Goal: Use online tool/utility: Utilize a website feature to perform a specific function

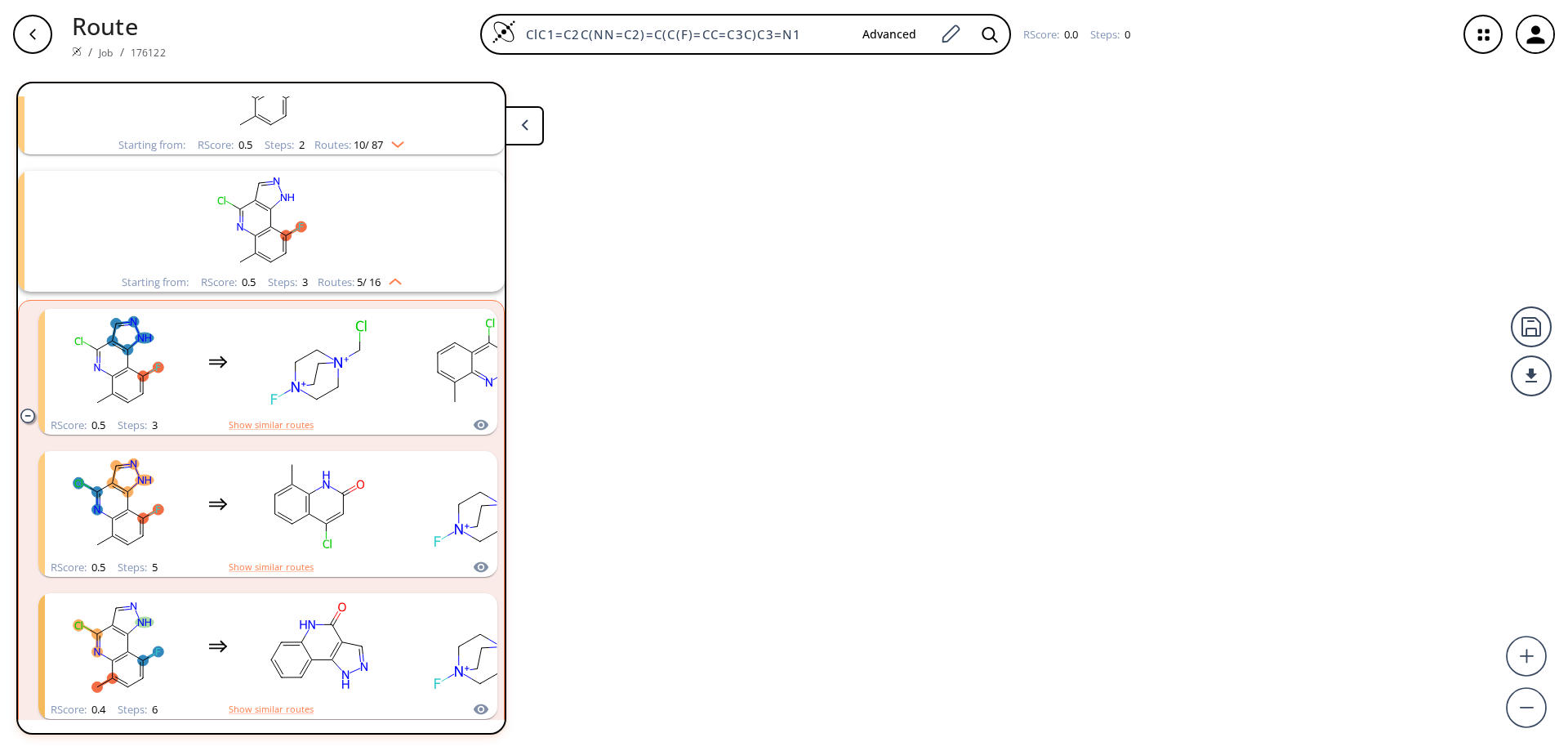
scroll to position [312, 0]
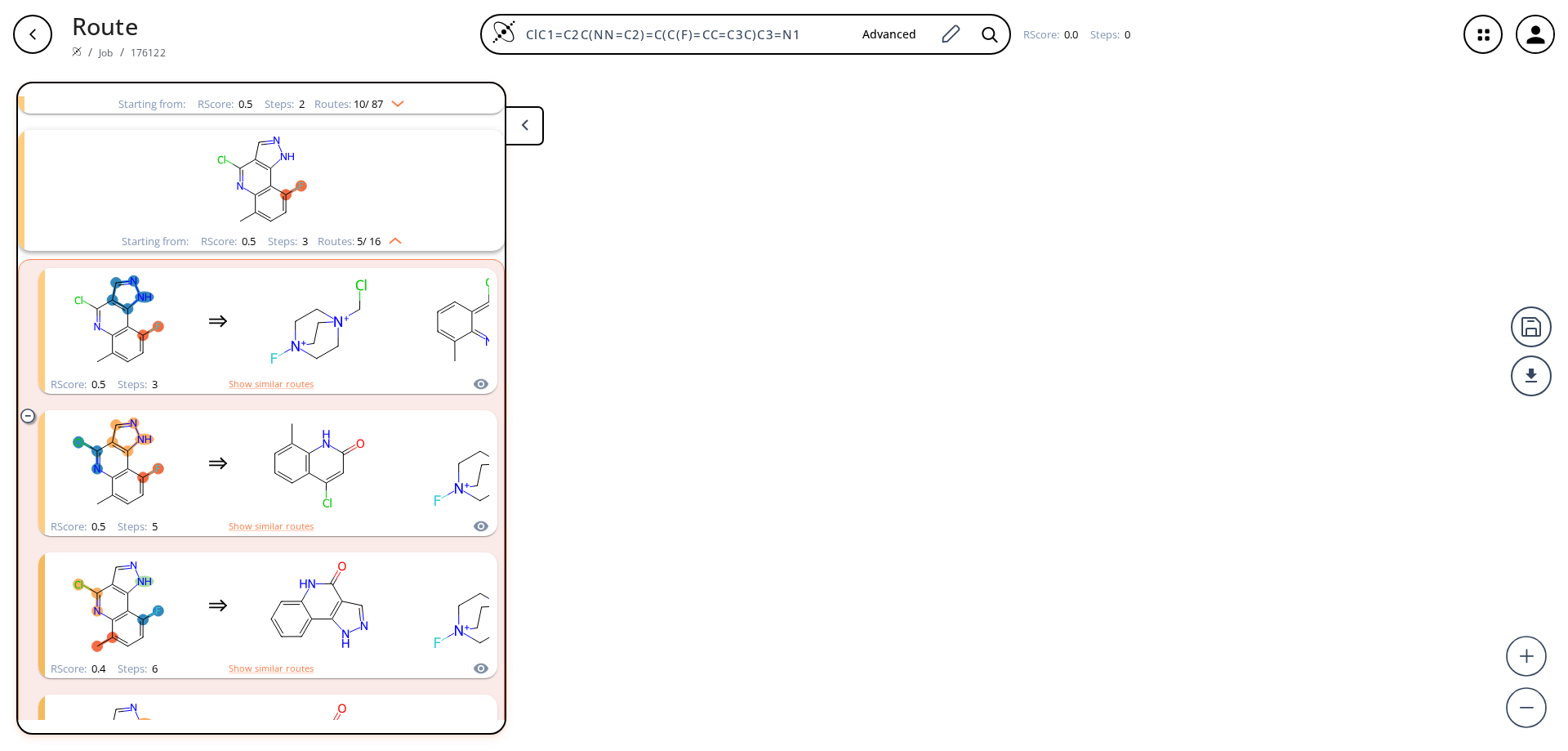
click at [528, 126] on icon at bounding box center [525, 125] width 8 height 12
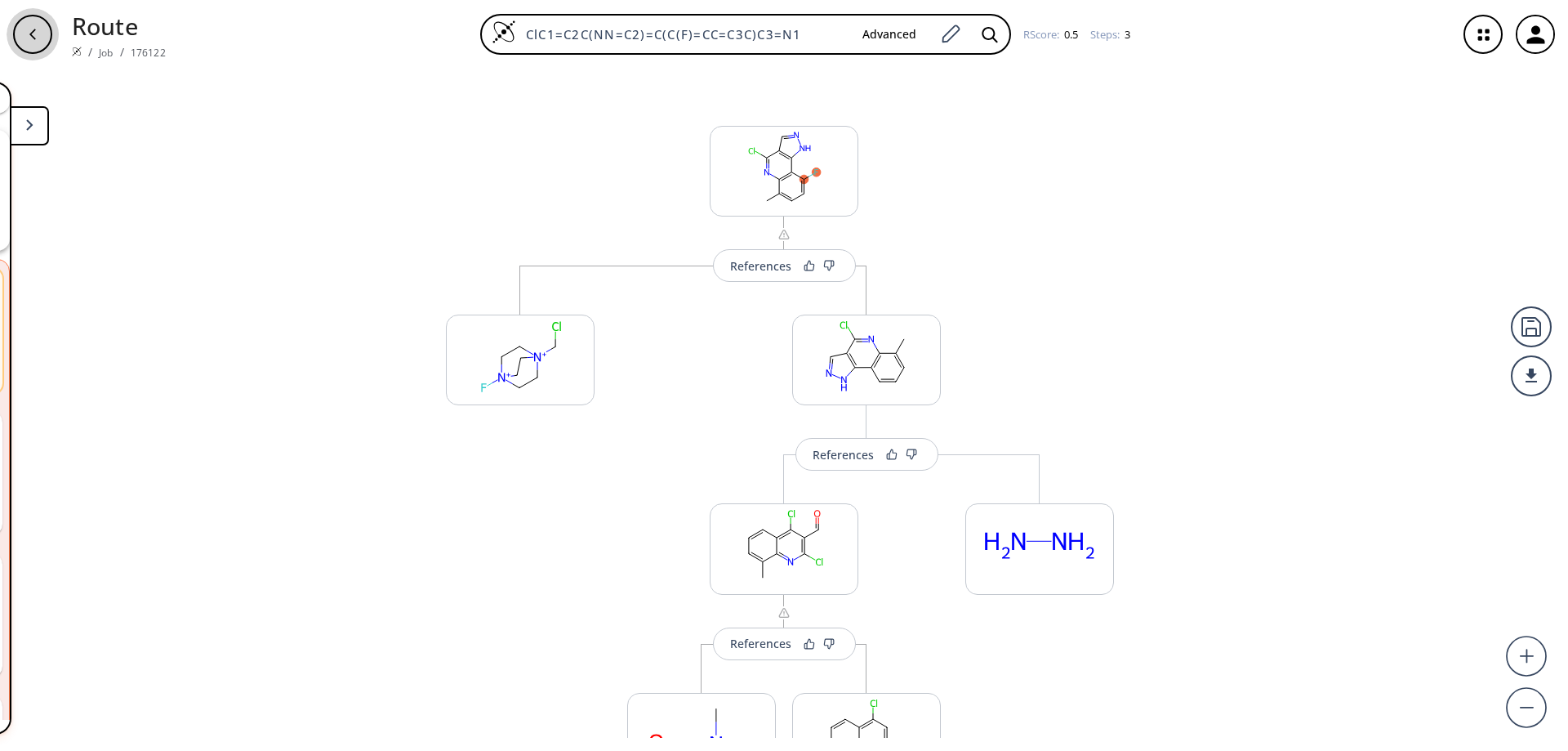
click at [32, 27] on icon "button" at bounding box center [32, 33] width 13 height 13
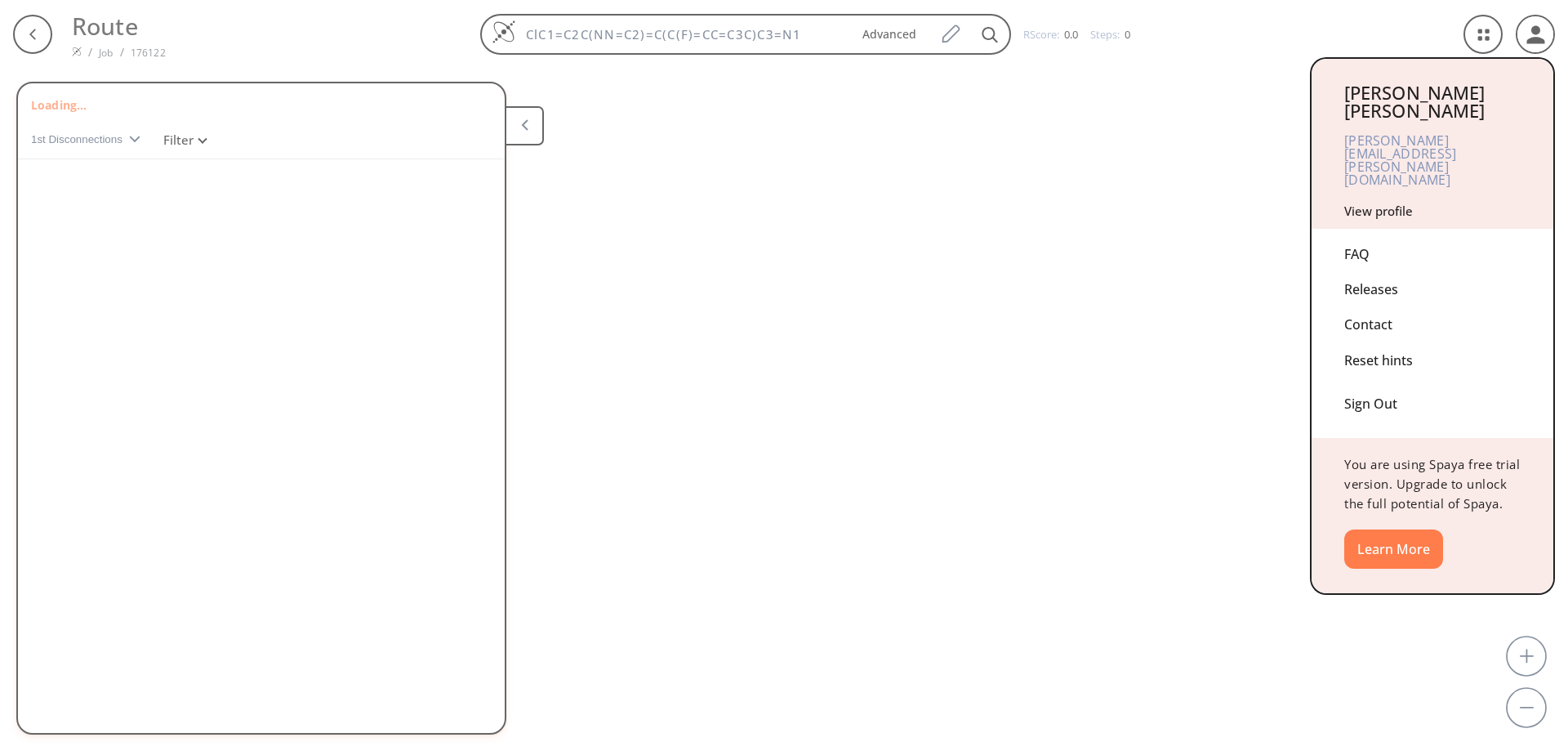
click at [1369, 378] on div "Sign Out" at bounding box center [1432, 399] width 176 height 43
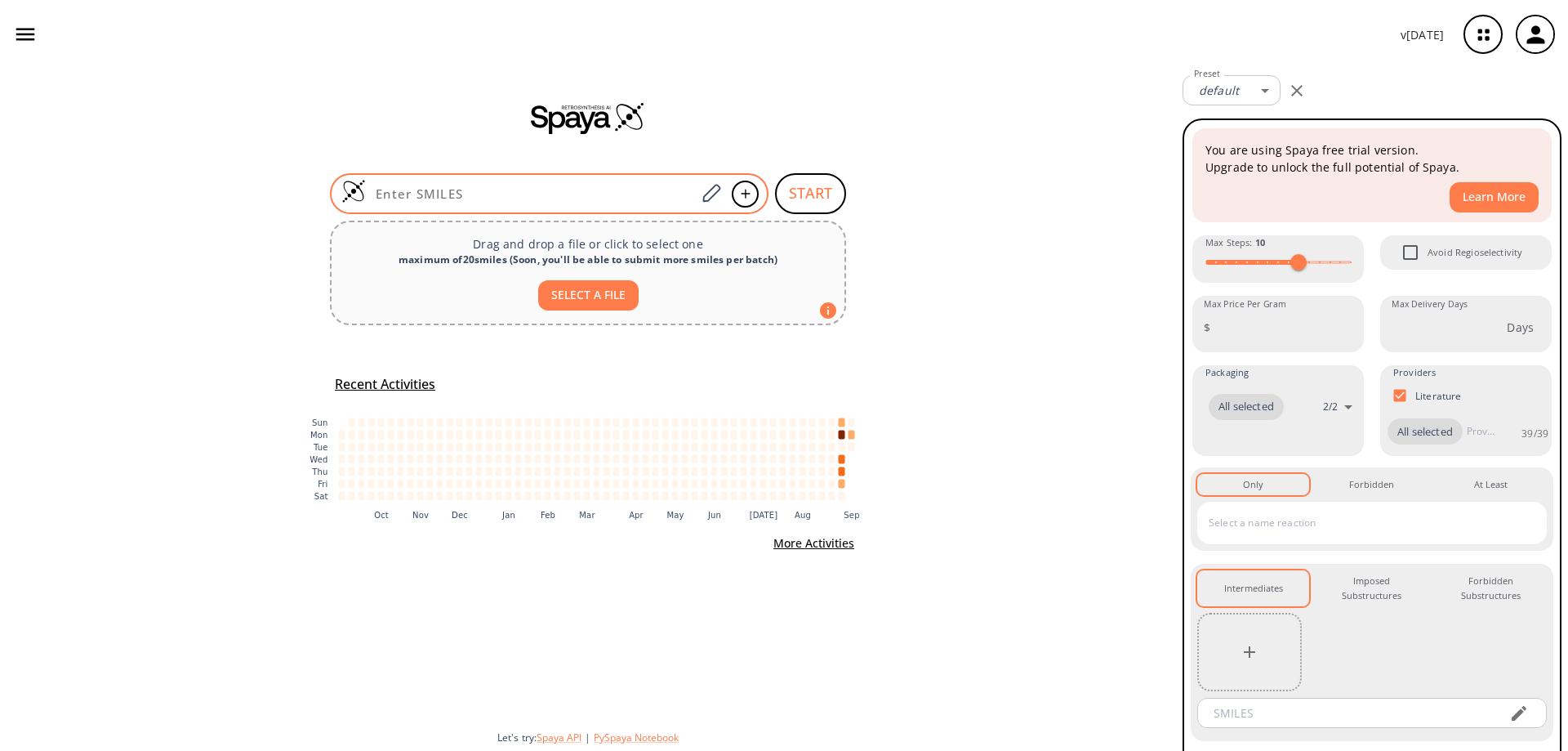
click at [546, 192] on input at bounding box center [530, 193] width 330 height 17
paste input "FC(OC1)(F)C2=C1C=CC=C2"
type input "FC(OC1)(F)C2=C1C=CC=C2"
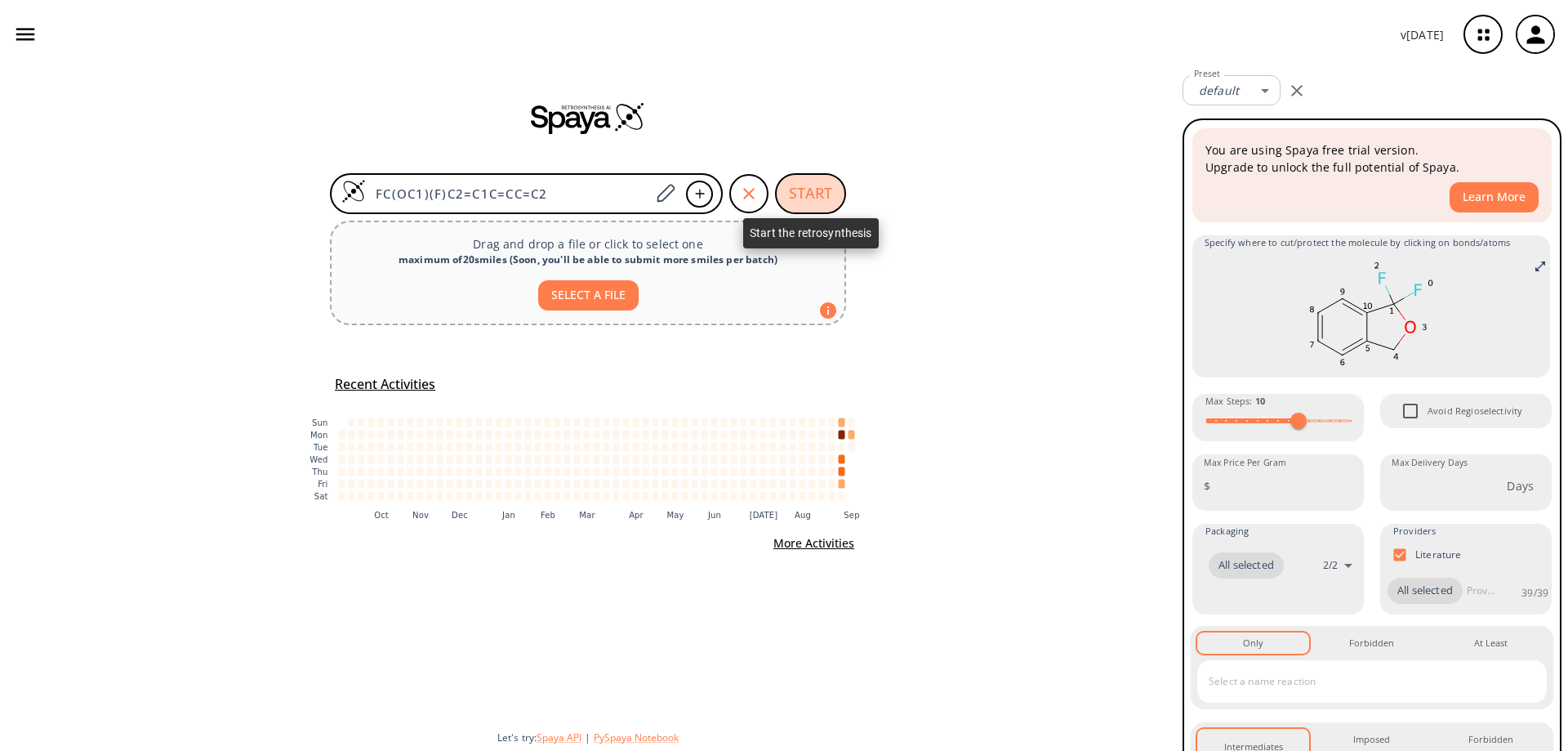
click at [817, 186] on button "START" at bounding box center [810, 194] width 71 height 41
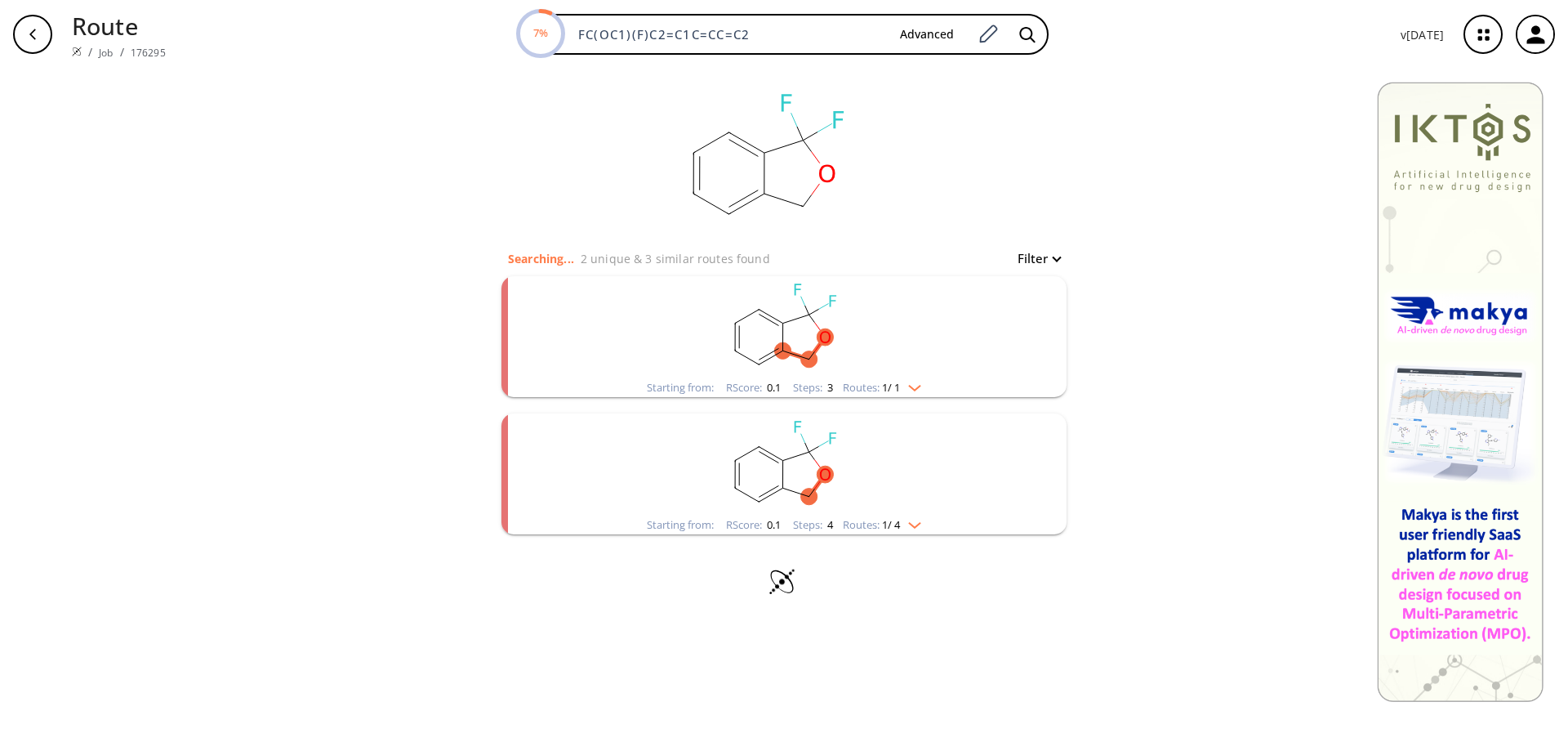
click at [790, 456] on ellipse "clusters" at bounding box center [783, 460] width 17 height 17
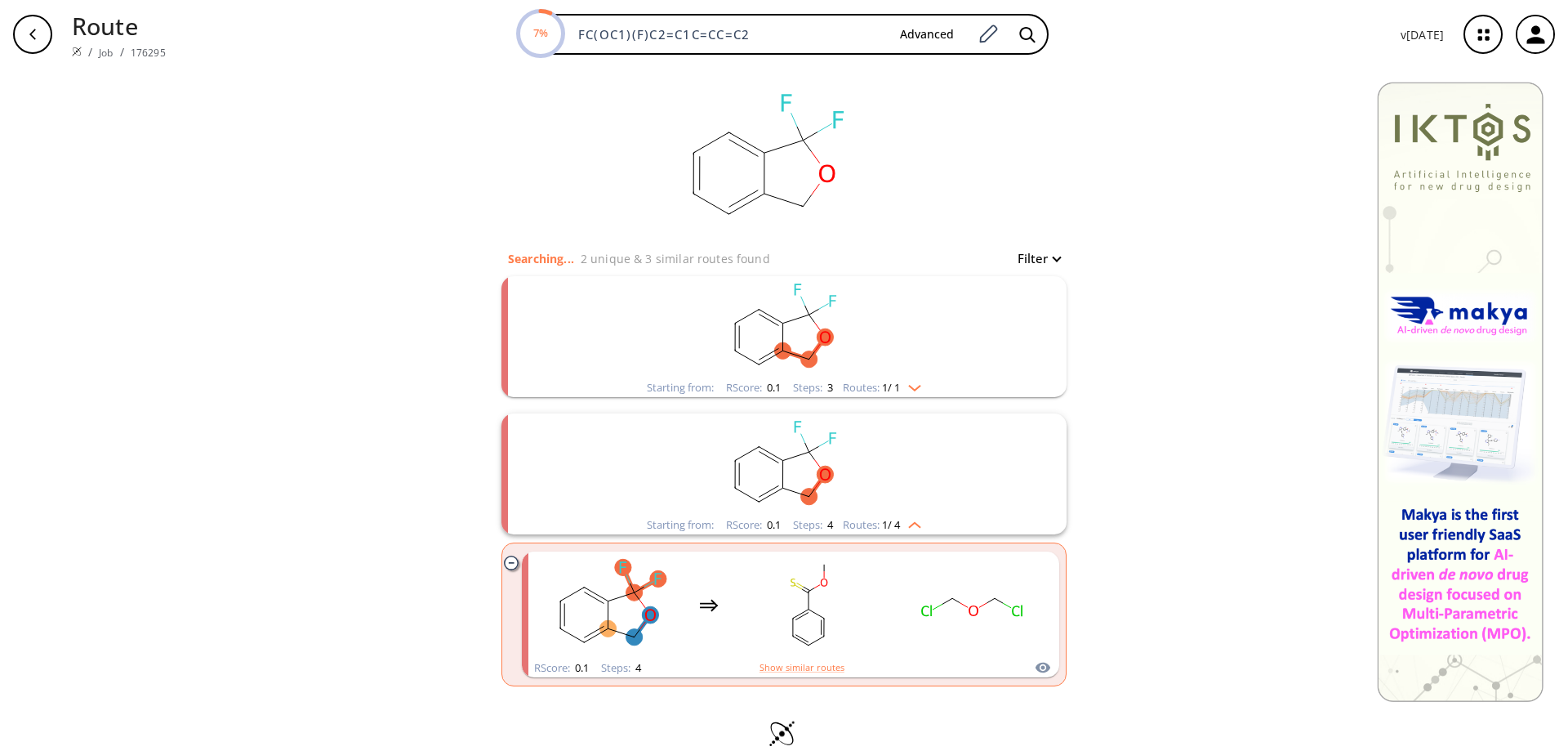
click at [783, 462] on ellipse "clusters" at bounding box center [783, 460] width 17 height 17
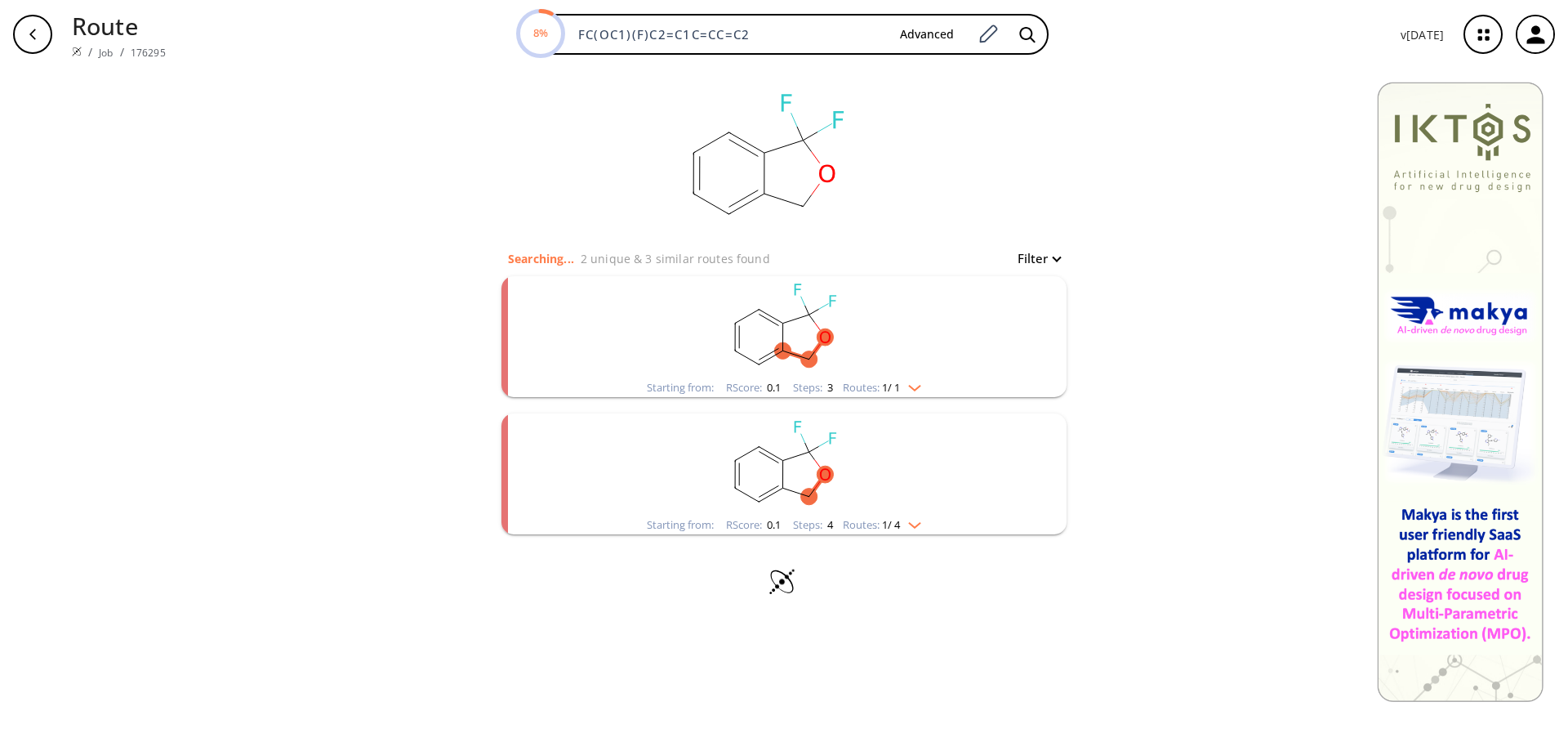
click at [783, 462] on icon "clusters" at bounding box center [783, 474] width 0 height 27
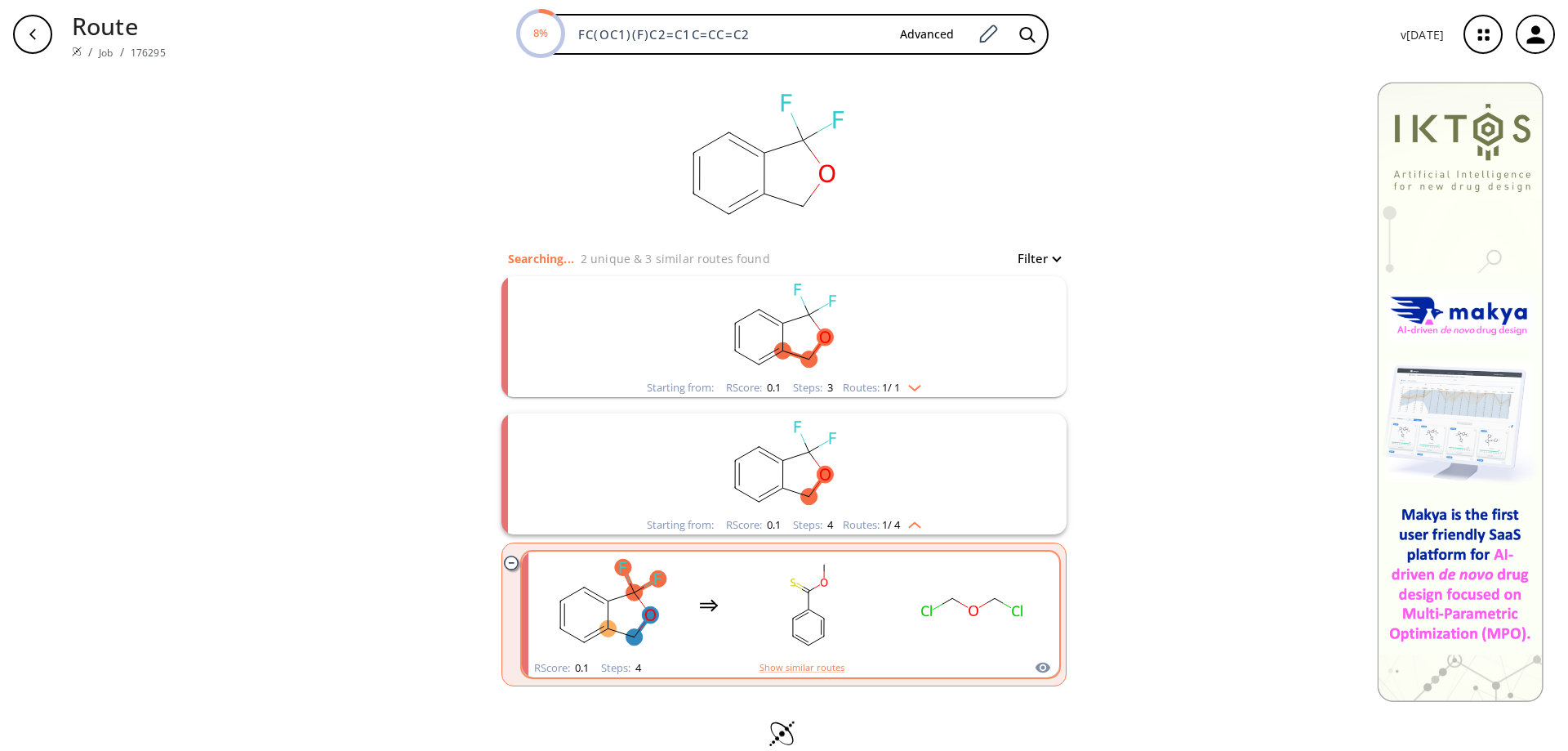
click at [832, 607] on rect "clusters" at bounding box center [808, 605] width 147 height 102
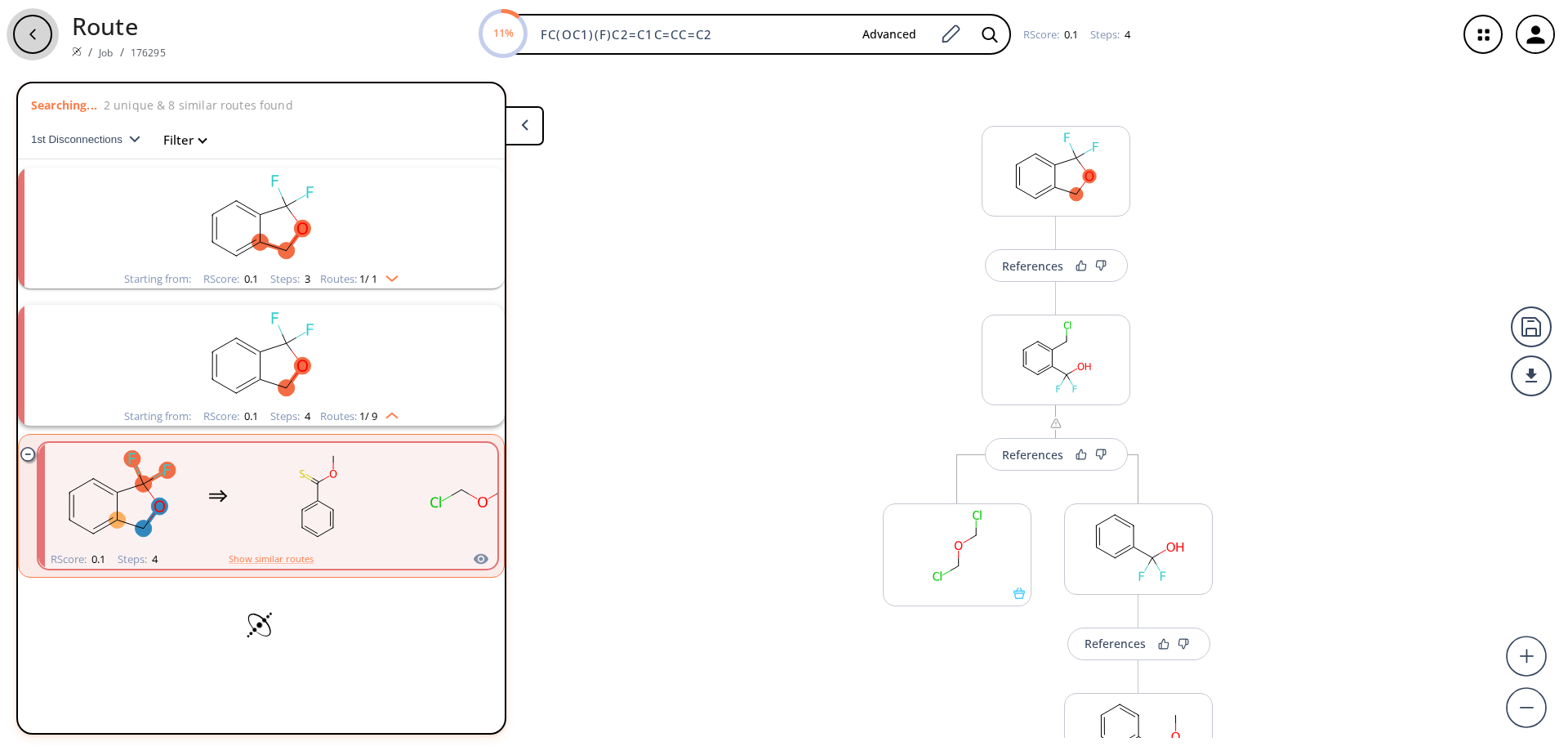
click at [27, 42] on div "button" at bounding box center [32, 34] width 39 height 39
